Goal: Find specific page/section: Find specific page/section

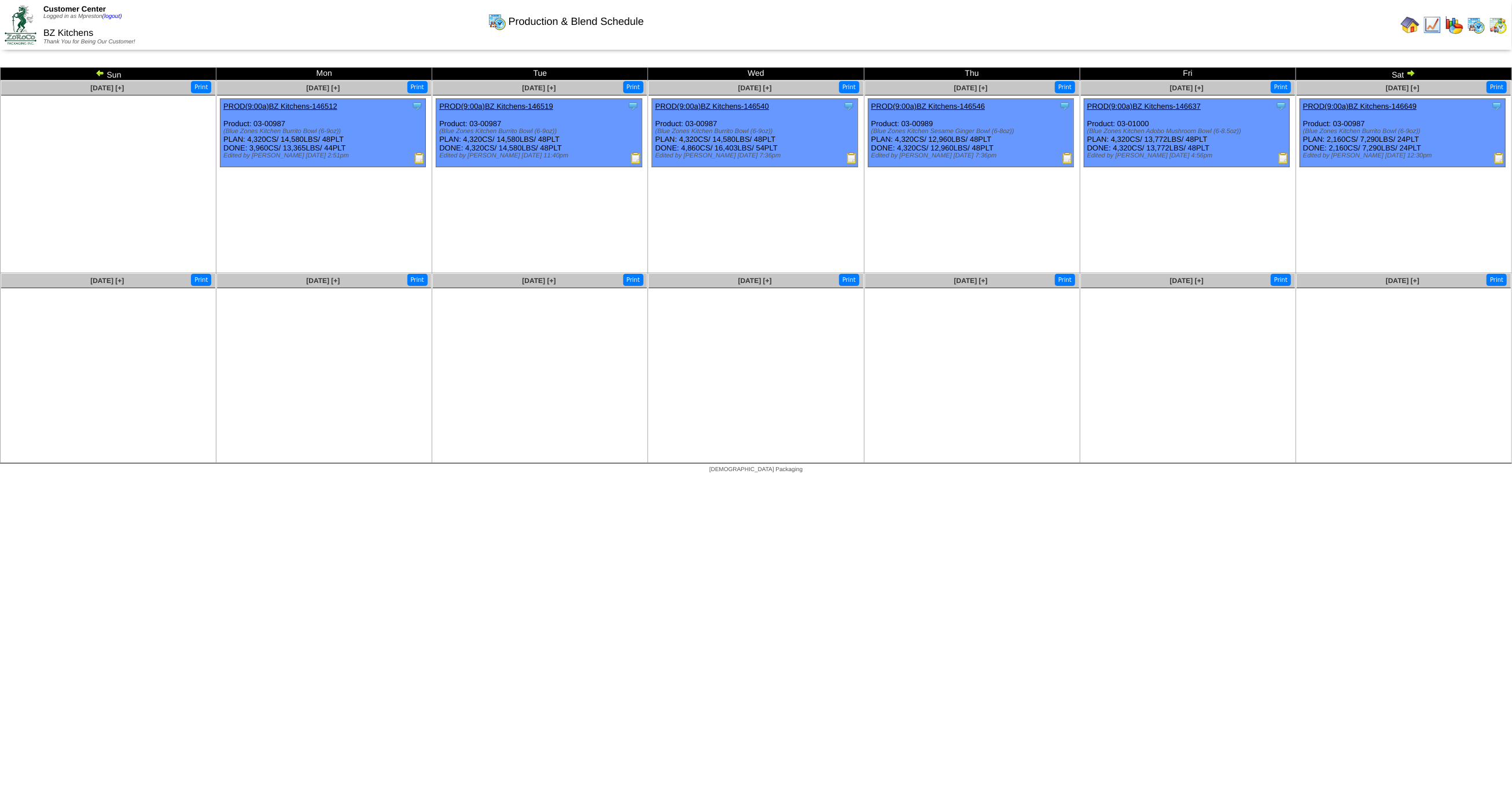
click at [1493, 29] on img at bounding box center [1498, 25] width 19 height 19
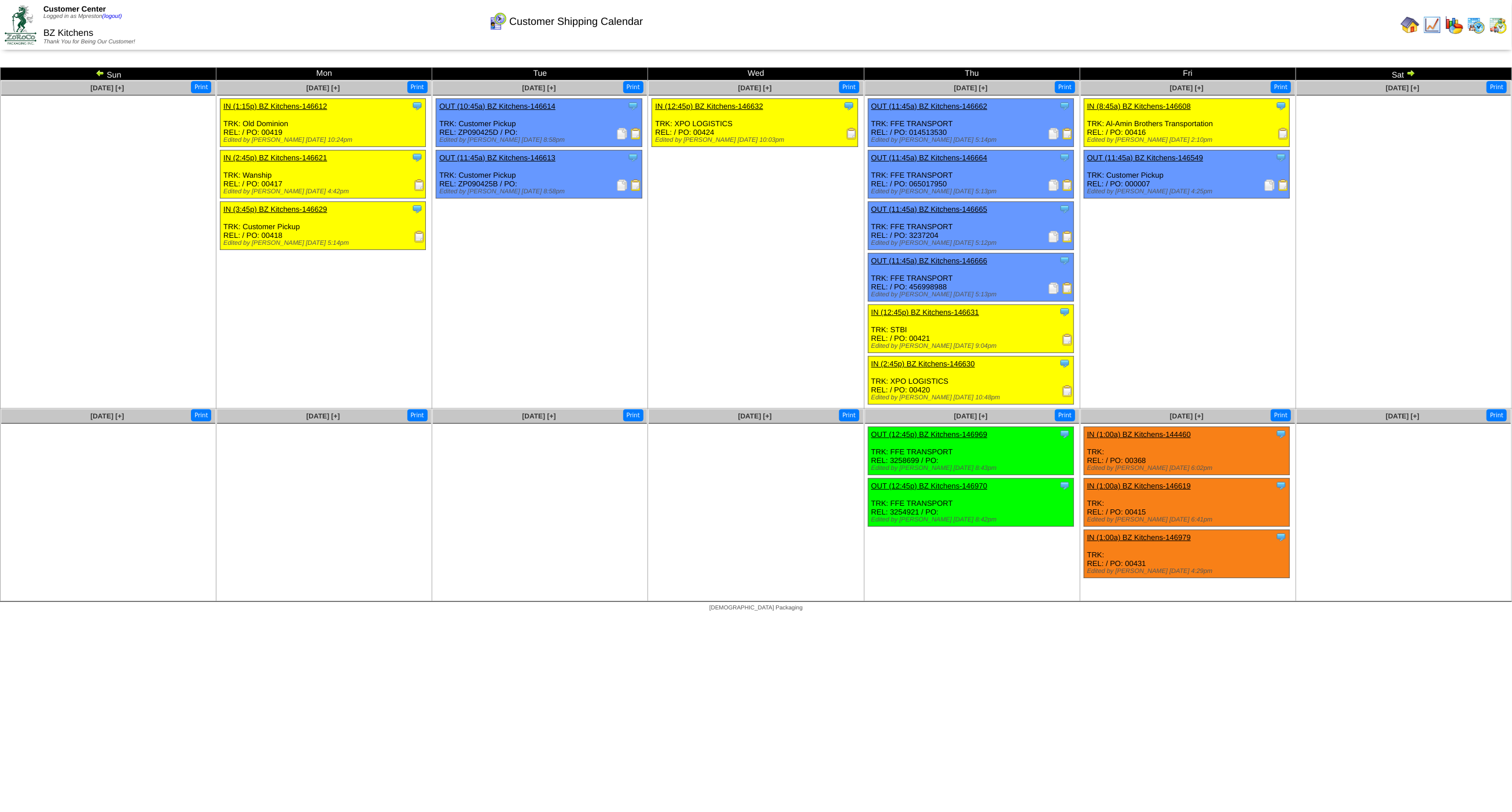
click at [1412, 72] on img at bounding box center [1411, 73] width 9 height 9
